Goal: Check status: Check status

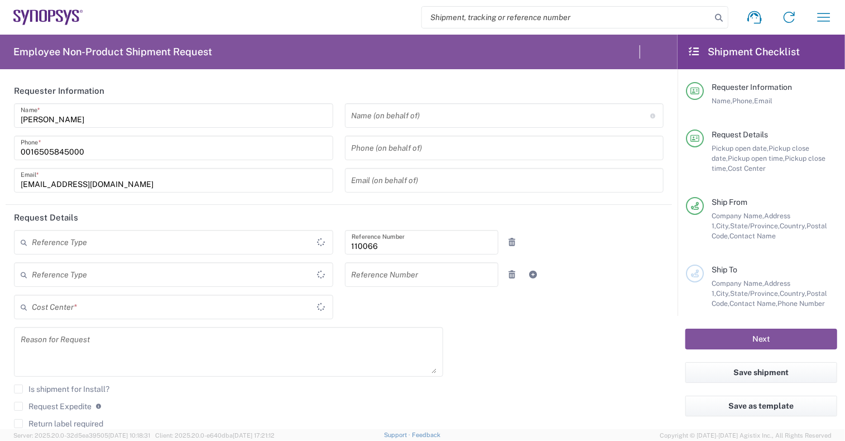
type input "United States"
type input "Delivered at Place"
type input "Department"
type input "US01, CIO, IT, ESS2 110066"
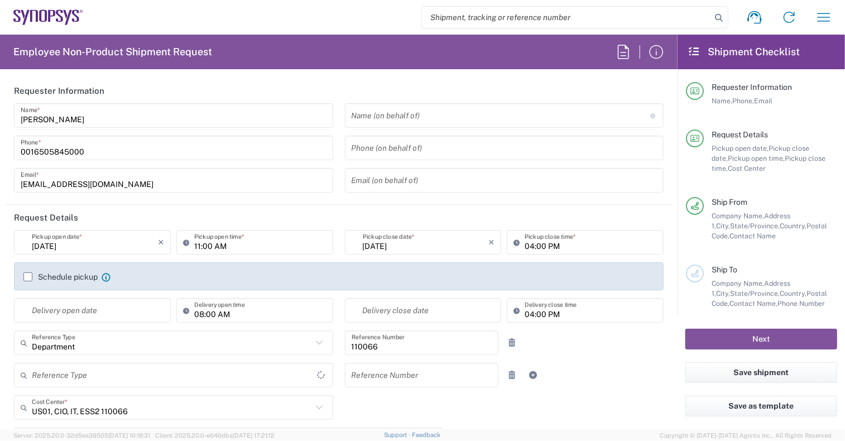
type input "California"
type input "United States"
type input "Headquarters USSV"
click at [820, 17] on icon "button" at bounding box center [824, 17] width 13 height 8
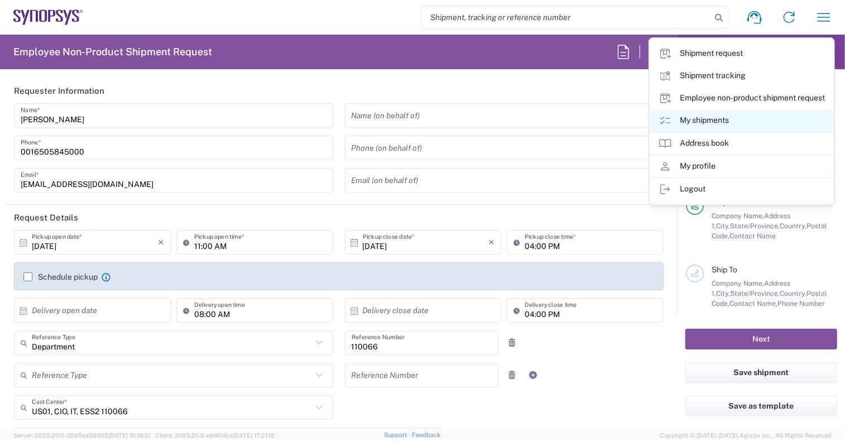
click at [708, 124] on link "My shipments" at bounding box center [742, 120] width 184 height 22
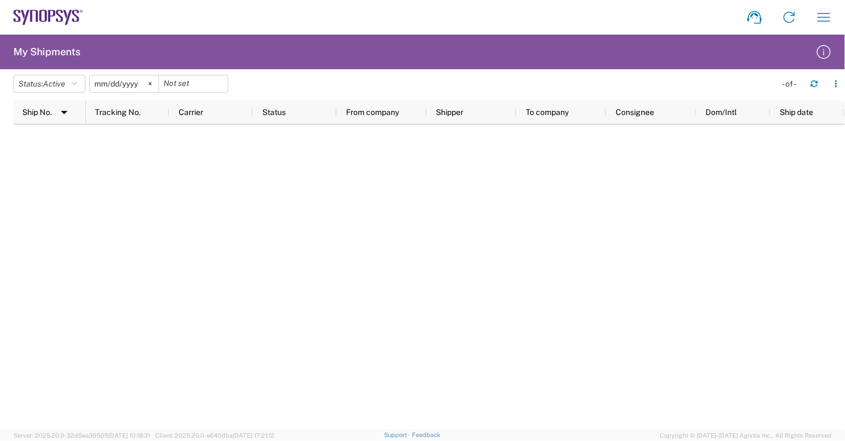
click at [844, 440] on html "Shipment request Shipment tracking Employee non-product shipment request My shi…" at bounding box center [422, 220] width 845 height 441
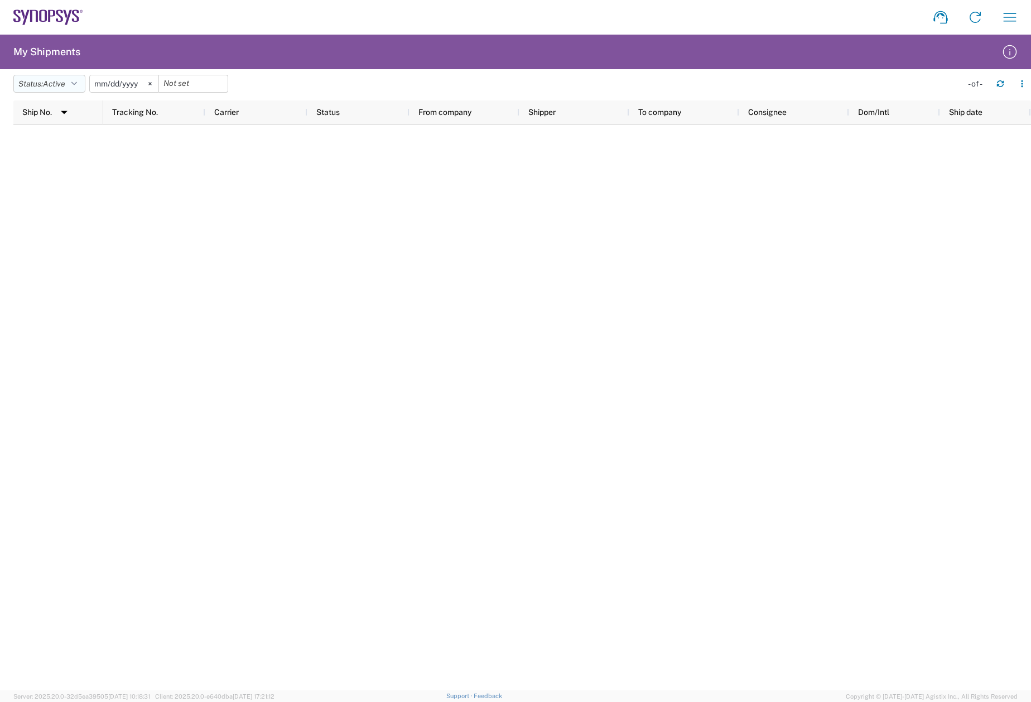
click at [76, 81] on icon "button" at bounding box center [74, 84] width 6 height 8
click at [56, 150] on span "All" at bounding box center [79, 142] width 130 height 17
click at [140, 83] on icon at bounding box center [137, 83] width 3 height 3
click at [53, 87] on span "All" at bounding box center [48, 83] width 10 height 9
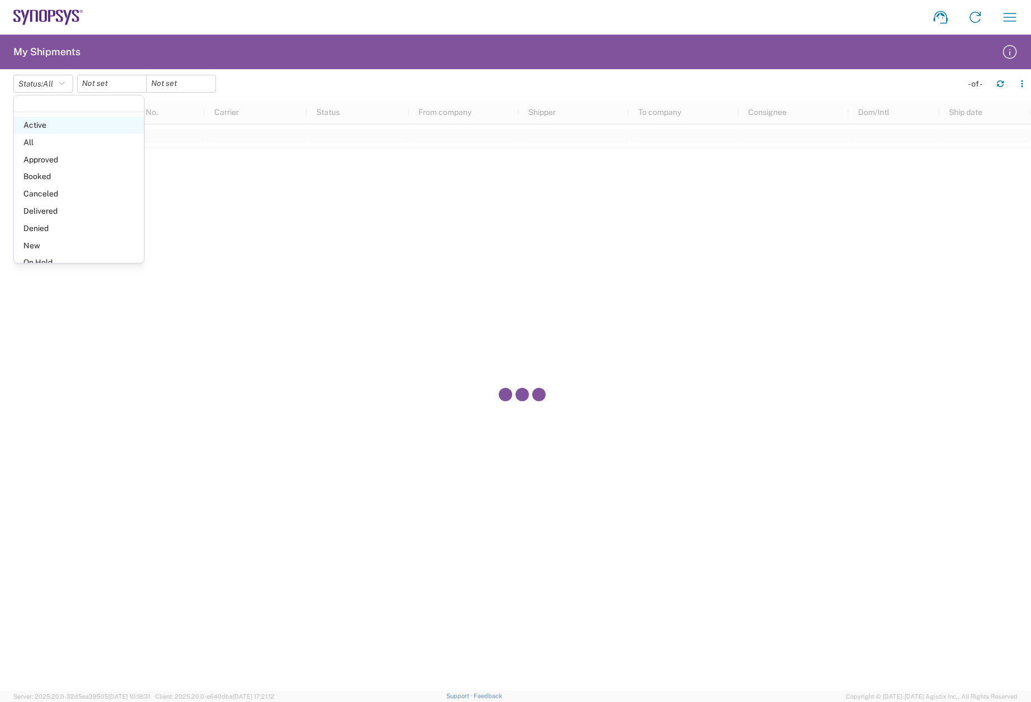
click at [67, 128] on span "Active" at bounding box center [79, 125] width 130 height 17
click at [308, 92] on agx-table-filter-chips "Status: Active Active All Approved Booked Canceled Delivered Denied New On Hold…" at bounding box center [484, 88] width 943 height 26
